Goal: Transaction & Acquisition: Book appointment/travel/reservation

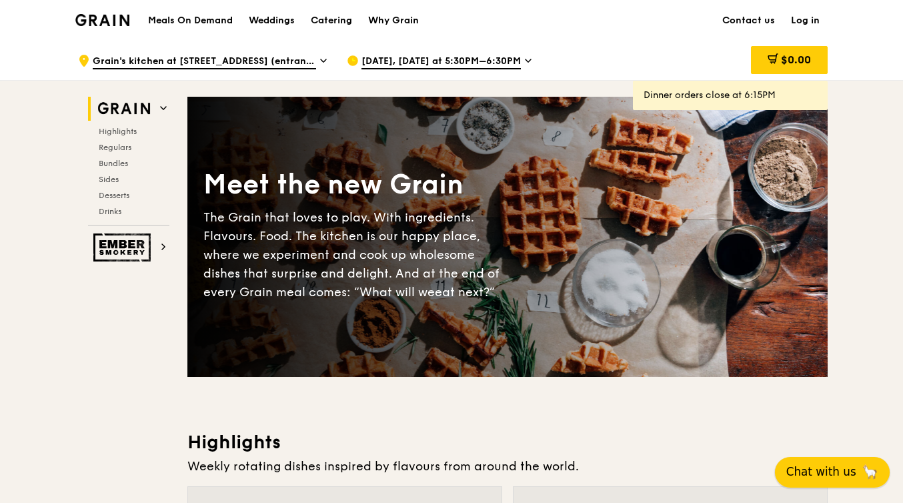
click at [833, 465] on span "Chat with us" at bounding box center [821, 471] width 70 height 17
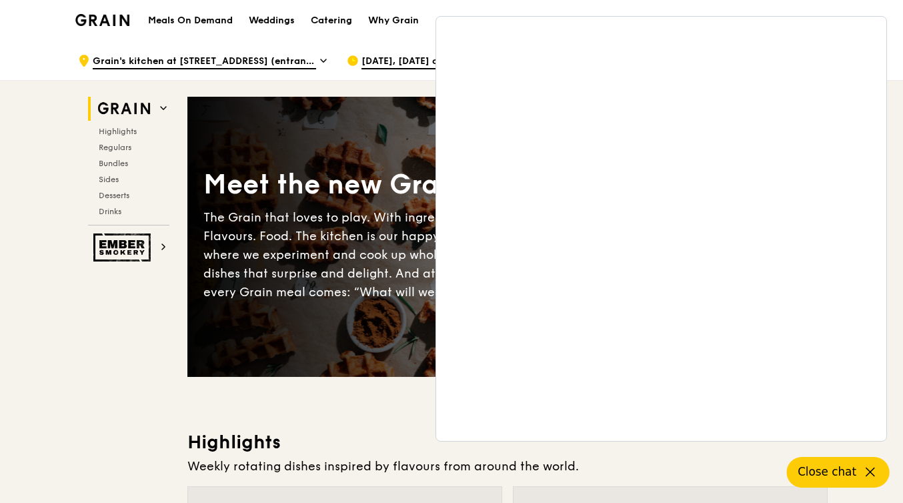
click at [608, 1] on div "Meals On Demand Weddings Catering Why Grain Contact us Log in" at bounding box center [451, 20] width 752 height 41
click at [864, 483] on button "Close chat" at bounding box center [838, 472] width 103 height 31
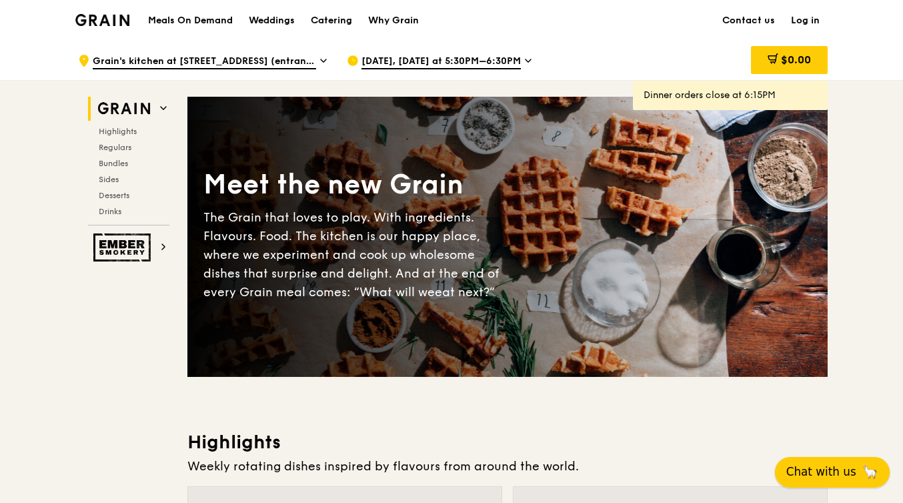
click at [856, 479] on span "Chat with us" at bounding box center [821, 471] width 70 height 17
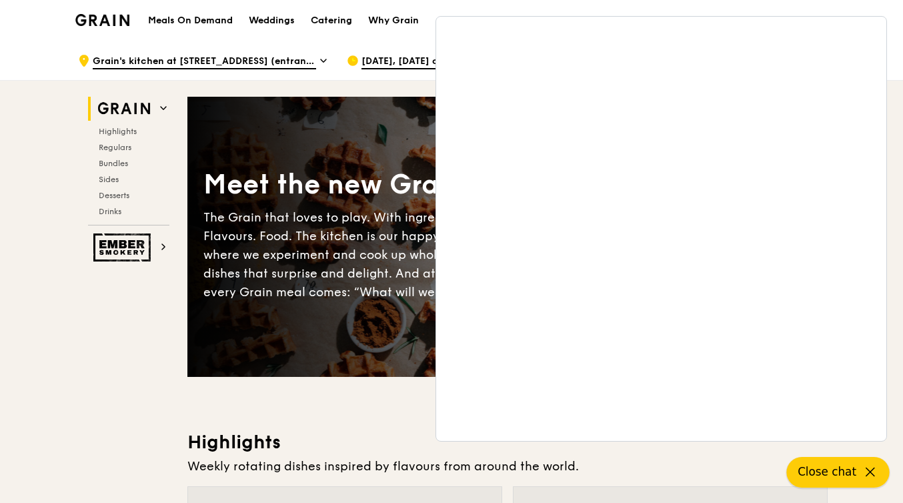
click at [853, 479] on span "Close chat" at bounding box center [826, 471] width 59 height 17
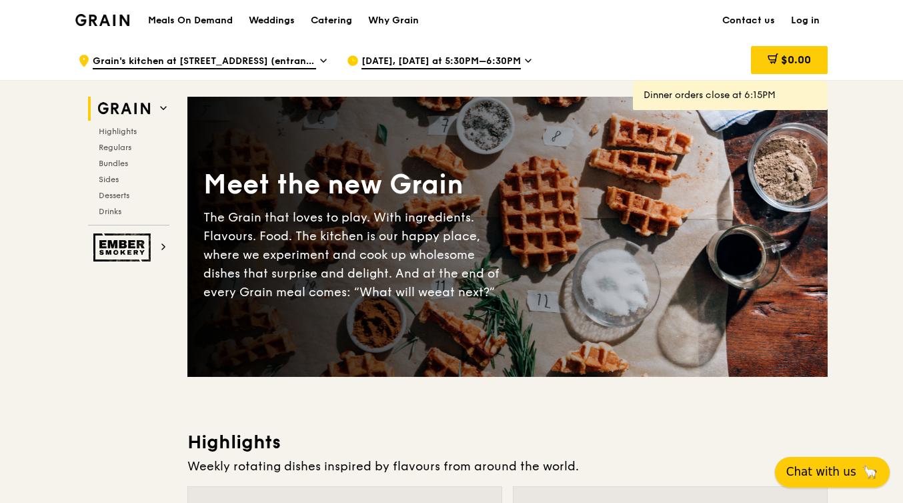
click at [847, 476] on span "Chat with us" at bounding box center [821, 471] width 70 height 17
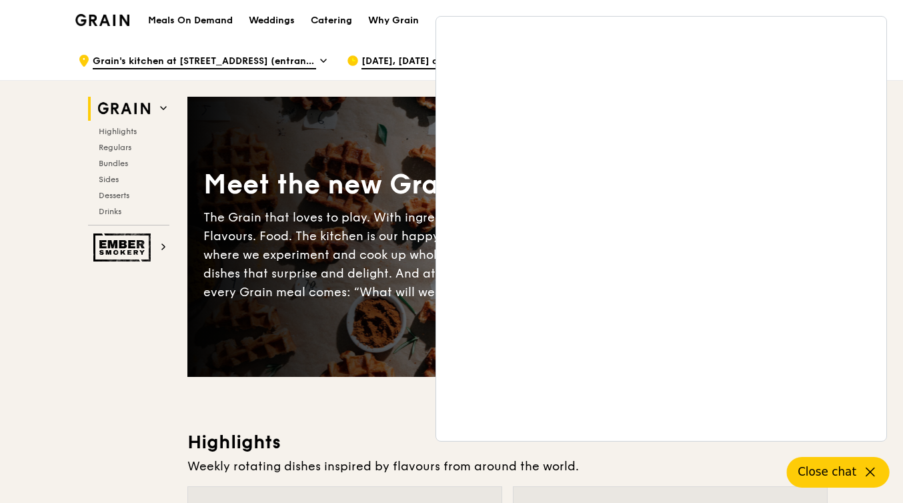
click at [834, 474] on span "Close chat" at bounding box center [826, 471] width 59 height 17
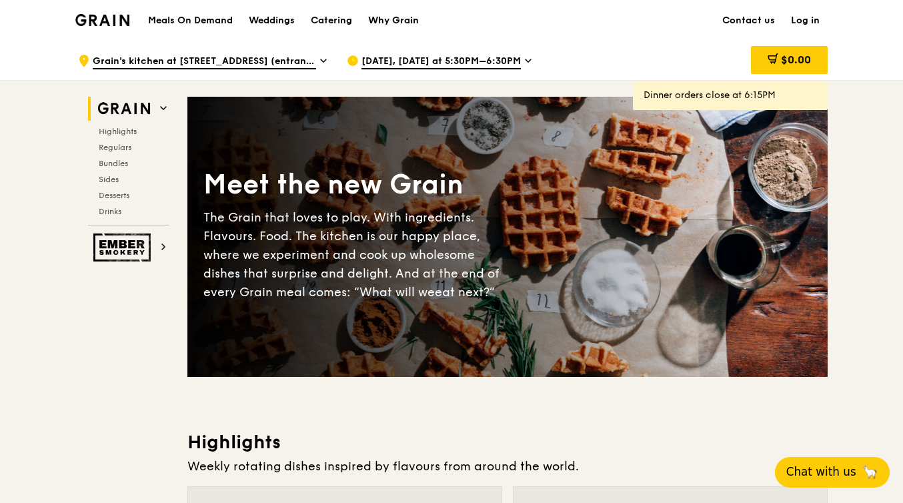
click at [386, 16] on div "Why Grain" at bounding box center [393, 21] width 51 height 40
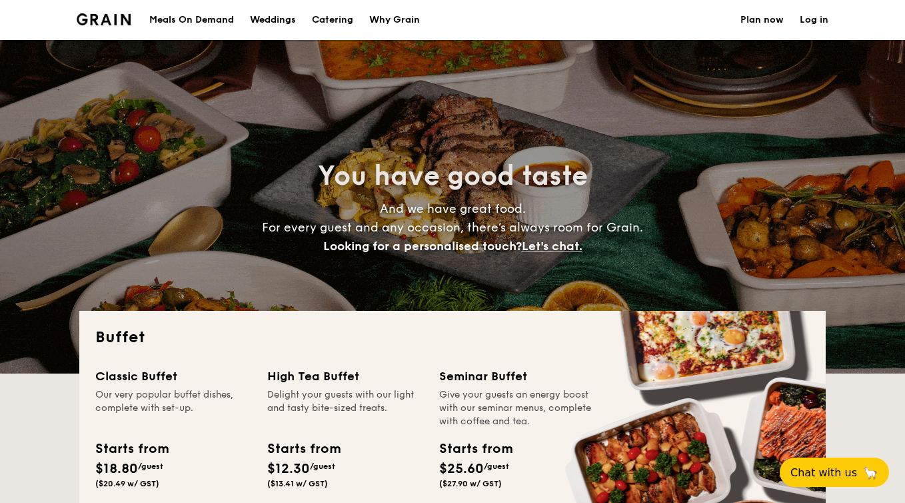
select select
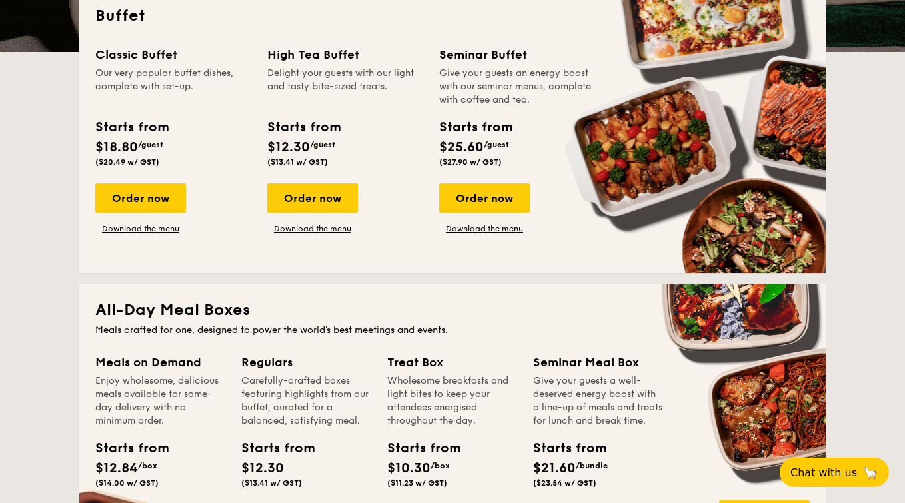
scroll to position [349, 0]
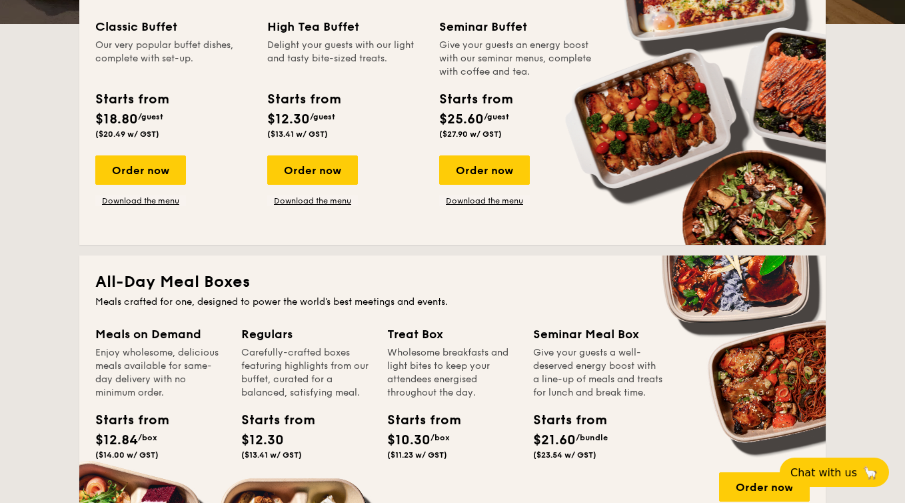
click at [167, 51] on div "Our very popular buffet dishes, complete with set-up." at bounding box center [173, 59] width 156 height 40
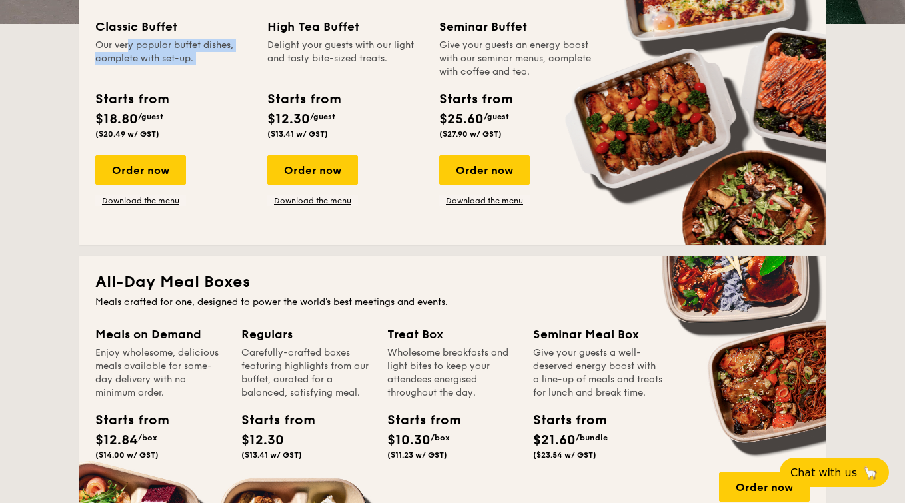
click at [181, 107] on div "Starts from $18.80 /guest ($20.49 w/ GST)" at bounding box center [173, 116] width 167 height 55
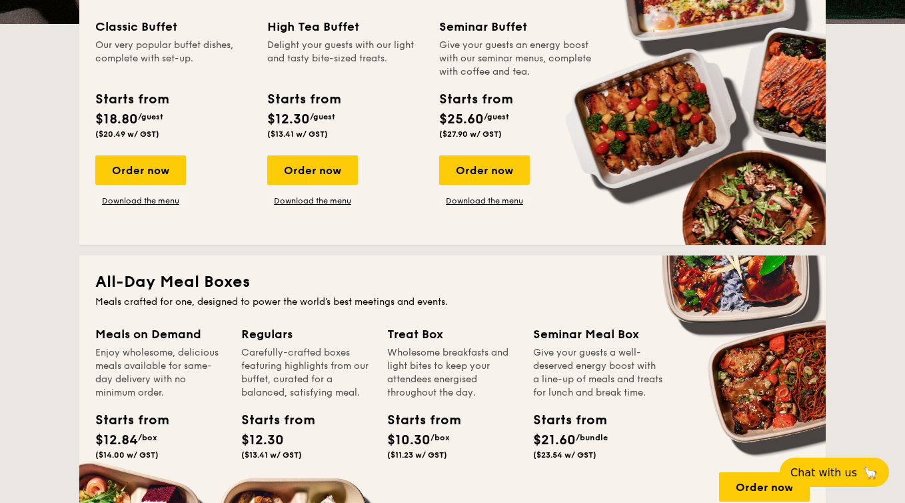
click at [181, 107] on div "Starts from $18.80 /guest ($20.49 w/ GST)" at bounding box center [173, 116] width 167 height 55
click at [189, 115] on div "Starts from $18.80 /guest ($20.49 w/ GST)" at bounding box center [173, 116] width 167 height 55
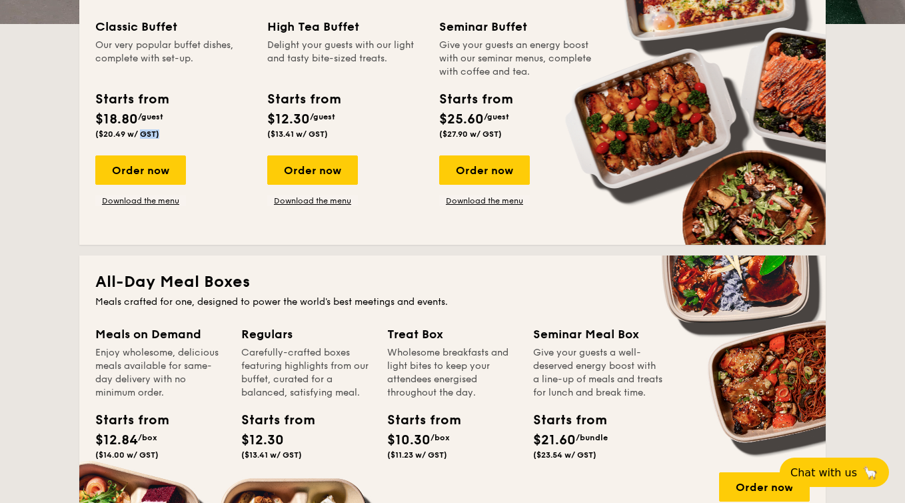
click at [257, 382] on div "Carefully-crafted boxes featuring highlights from our buffet, curated for a bal…" at bounding box center [306, 372] width 130 height 53
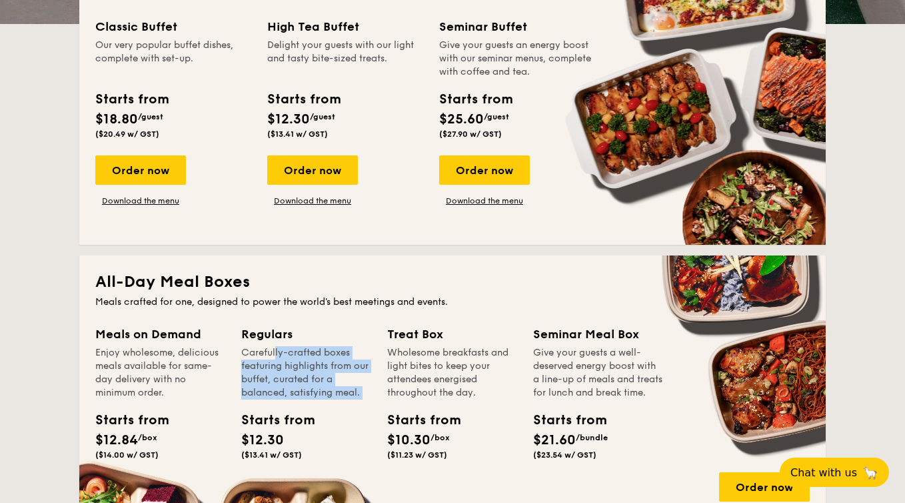
click at [336, 369] on div "Carefully-crafted boxes featuring highlights from our buffet, curated for a bal…" at bounding box center [306, 372] width 130 height 53
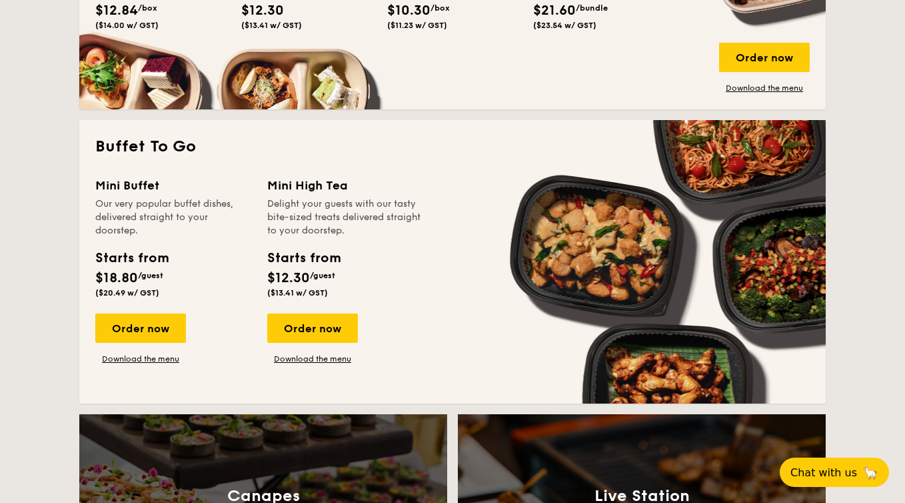
scroll to position [455, 0]
